Goal: Task Accomplishment & Management: Manage account settings

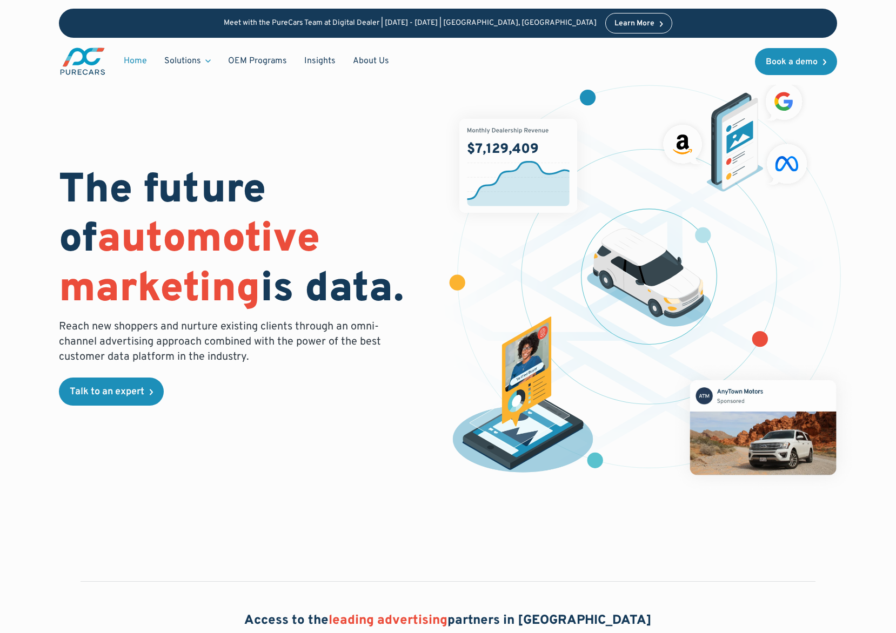
scroll to position [11, 0]
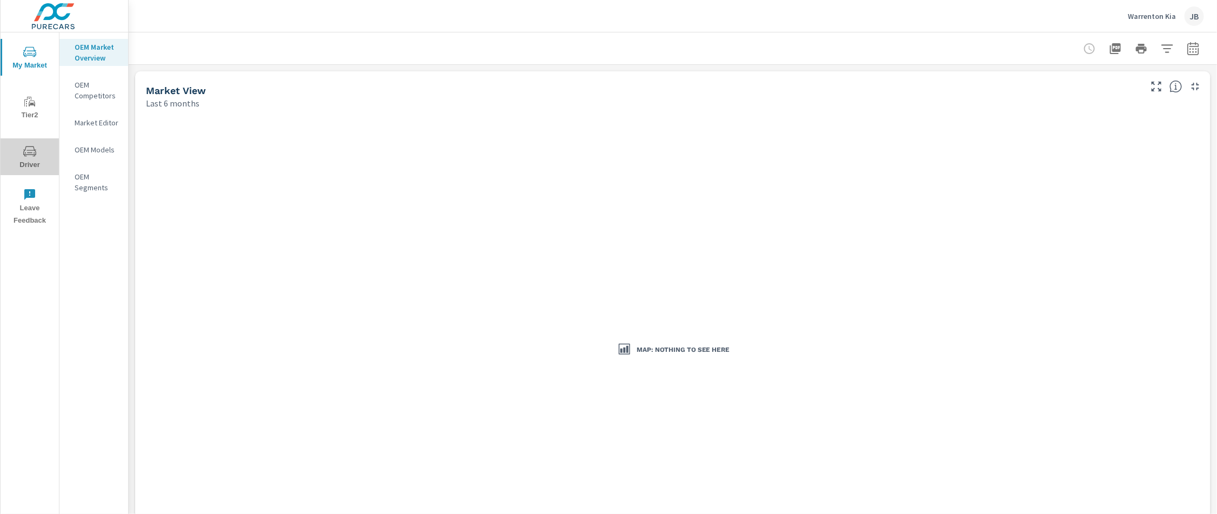
click at [29, 150] on icon "nav menu" at bounding box center [29, 151] width 13 height 13
click at [1149, 8] on div "Warrenton Kia JB" at bounding box center [1166, 15] width 76 height 19
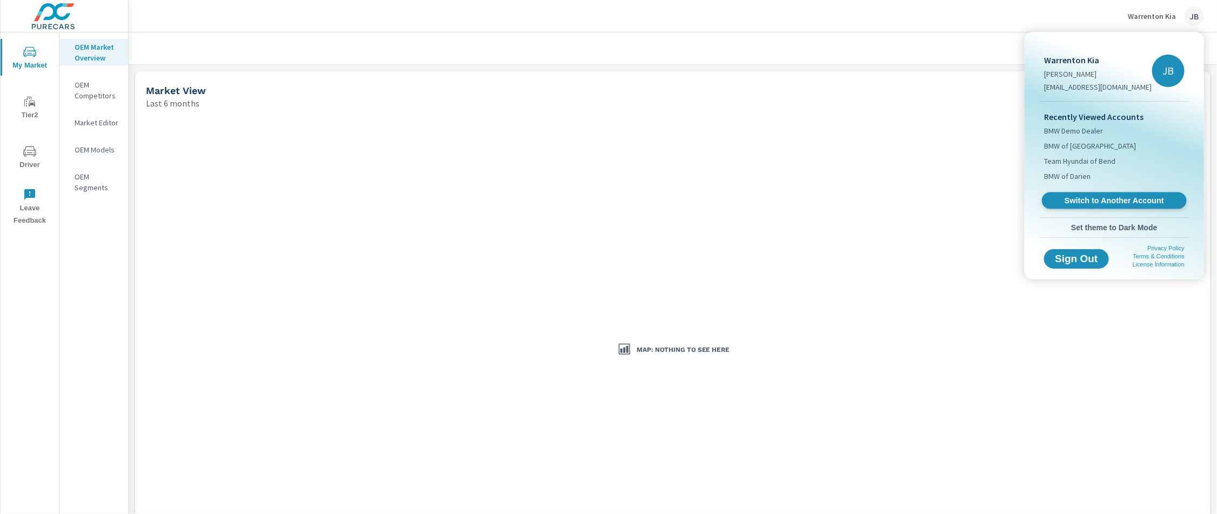
click at [1070, 198] on span "Switch to Another Account" at bounding box center [1114, 201] width 132 height 10
